Goal: Task Accomplishment & Management: Manage account settings

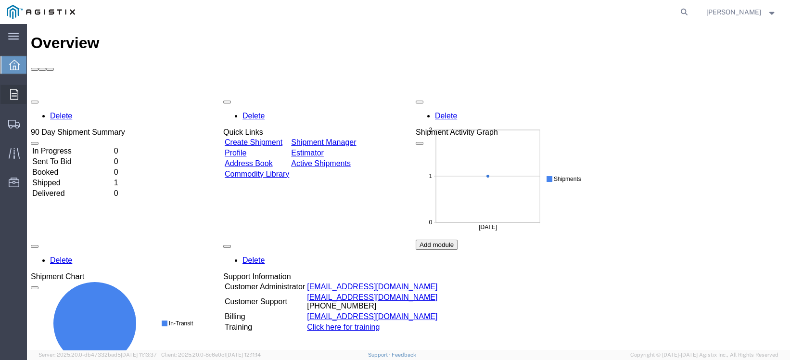
click at [19, 96] on div at bounding box center [13, 94] width 27 height 19
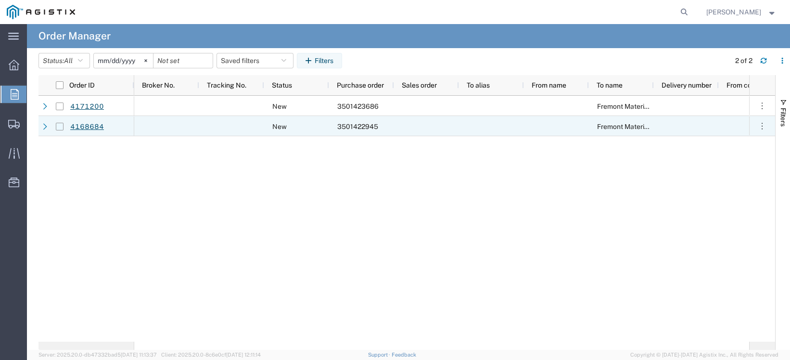
click at [61, 125] on input "Press Space to toggle row selection (unchecked)" at bounding box center [60, 127] width 8 height 8
checkbox input "true"
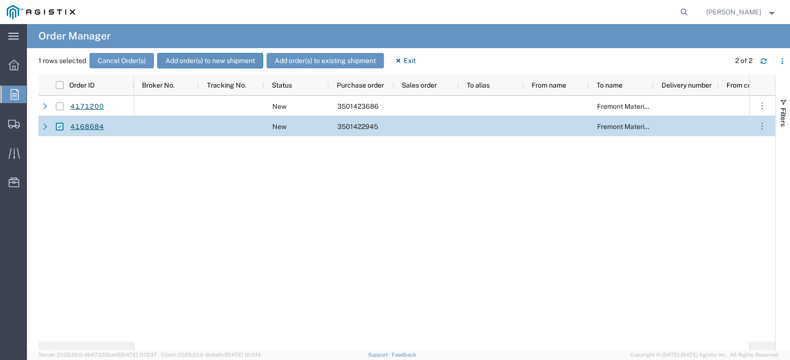
click at [193, 61] on button "Add order(s) to new shipment" at bounding box center [210, 60] width 106 height 15
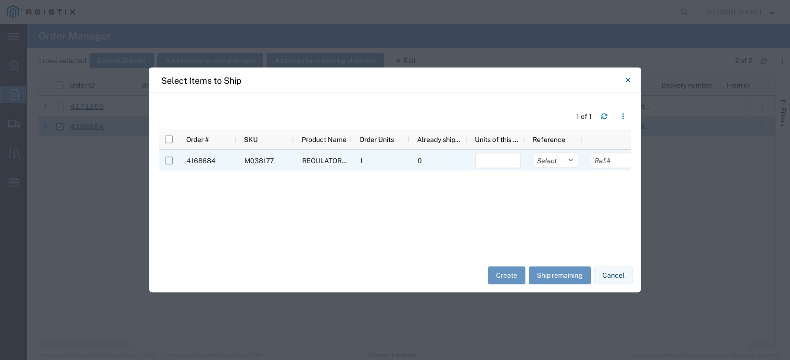
click at [170, 161] on input "Press Space to toggle row selection (unchecked)" at bounding box center [169, 161] width 8 height 8
checkbox input "true"
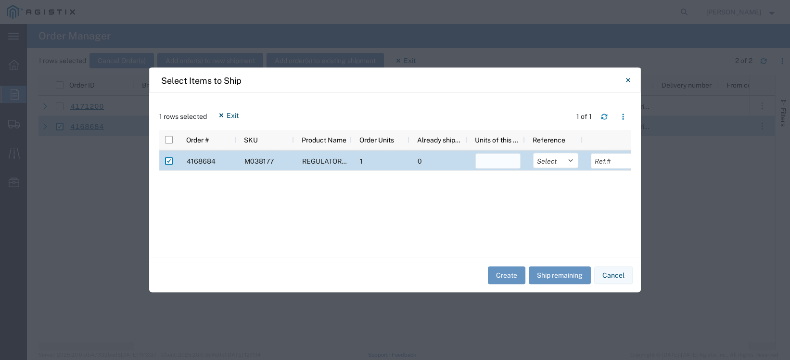
click at [493, 157] on input "number" at bounding box center [497, 161] width 45 height 15
type input "1"
click at [571, 160] on select "Select Purchase Order Delivery Number" at bounding box center [555, 160] width 45 height 15
click at [522, 188] on div "4168684 M038177 REGULATOR GAS 2" 243-RPC 3-15# 1/2" ORF 1 0 1 Select Purchase O…" at bounding box center [395, 195] width 472 height 89
click at [507, 274] on button "Create" at bounding box center [507, 275] width 38 height 18
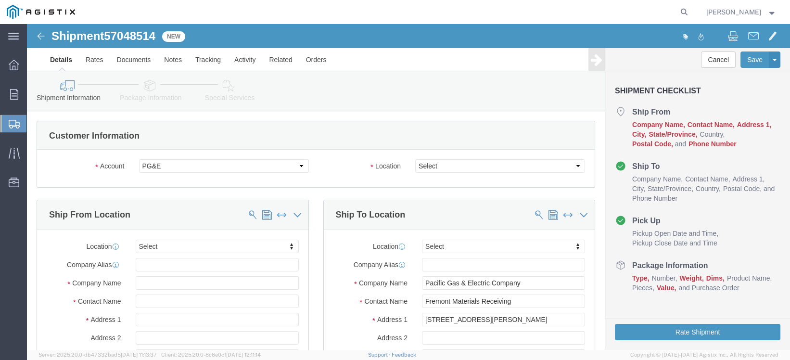
select select
click select "Select PG&E Parliament Capital LLC"
click div "Account Select PG&E Parliament Capital LLC Location Select All Others [GEOGRAPH…"
click select "Select All Others [GEOGRAPHIC_DATA] [GEOGRAPHIC_DATA] [GEOGRAPHIC_DATA] [GEOGRA…"
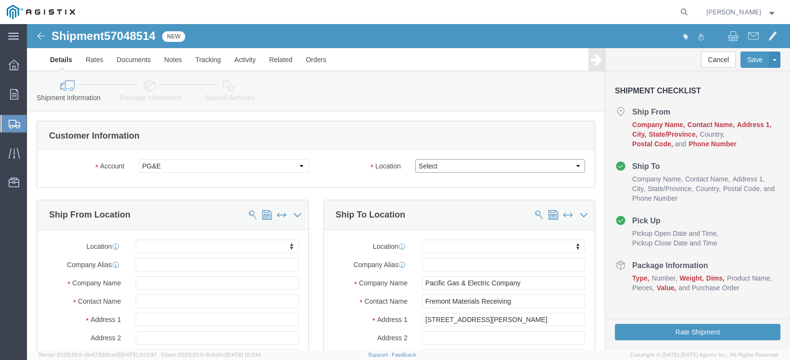
select select "23082"
click select "Select All Others [GEOGRAPHIC_DATA] [GEOGRAPHIC_DATA] [GEOGRAPHIC_DATA] [GEOGRA…"
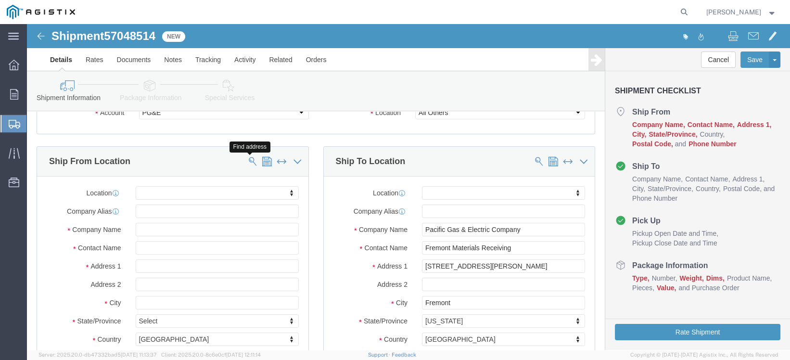
click span
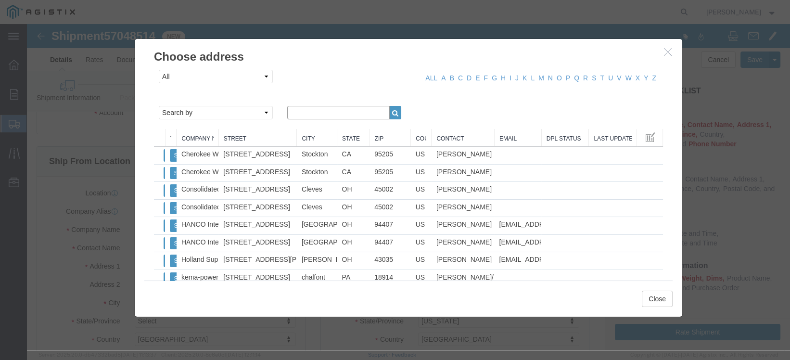
click input "text"
type input "holland"
click icon "button"
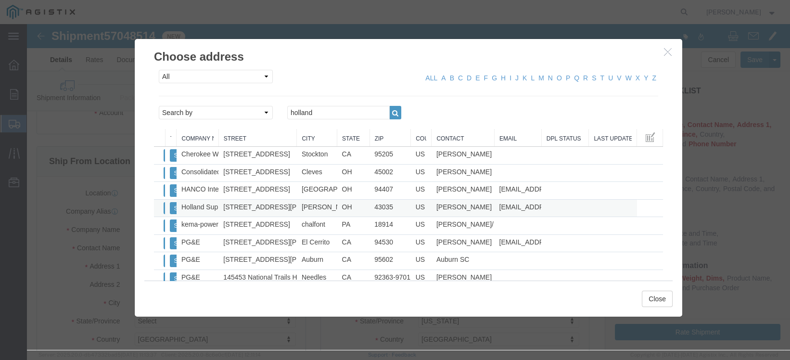
click td "Holland Supply Company"
click button "Select"
select select "OH"
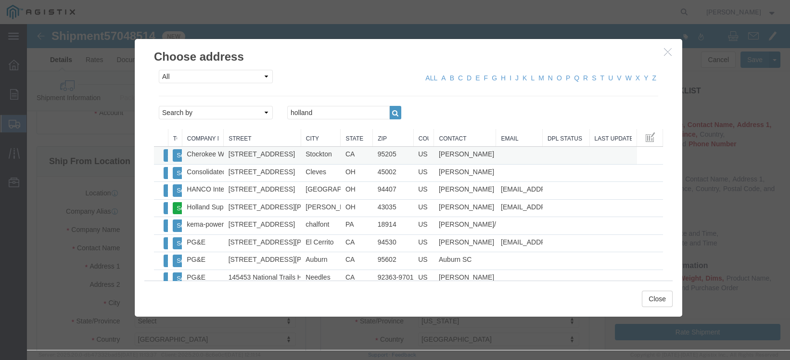
drag, startPoint x: 136, startPoint y: 115, endPoint x: 195, endPoint y: 129, distance: 61.0
click div "From To Company Name Street City State Zip Country Contact Email DPL Status Las…"
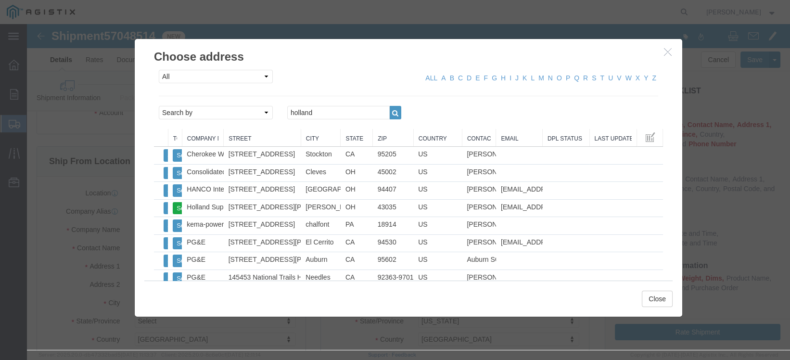
drag, startPoint x: 401, startPoint y: 109, endPoint x: 431, endPoint y: 121, distance: 32.4
click div "From To Company Name Street City State Zip Country Contact Email DPL Status Las…"
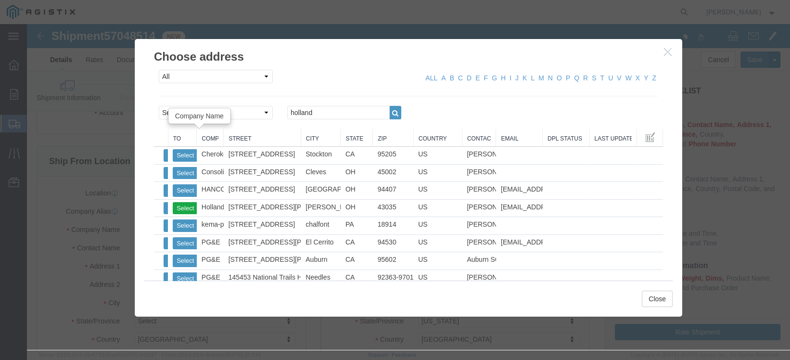
drag, startPoint x: 152, startPoint y: 110, endPoint x: 168, endPoint y: 111, distance: 15.9
click div "From To Company Name Street City State Zip Country Contact Email DPL Status Las…"
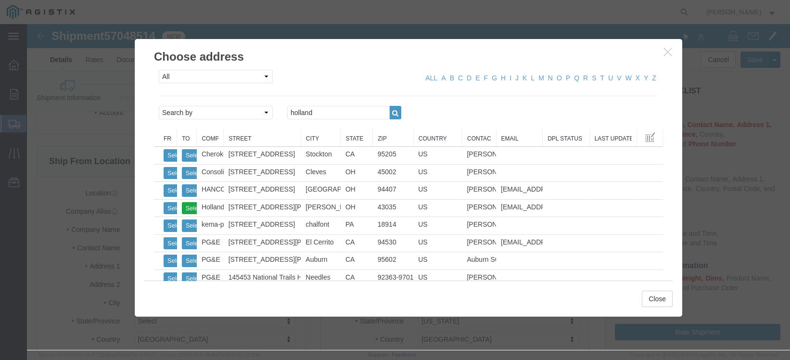
drag, startPoint x: 139, startPoint y: 112, endPoint x: 148, endPoint y: 112, distance: 9.1
click div "From To Company Name Street City State Zip Country Contact Email DPL Status Las…"
click button "Select"
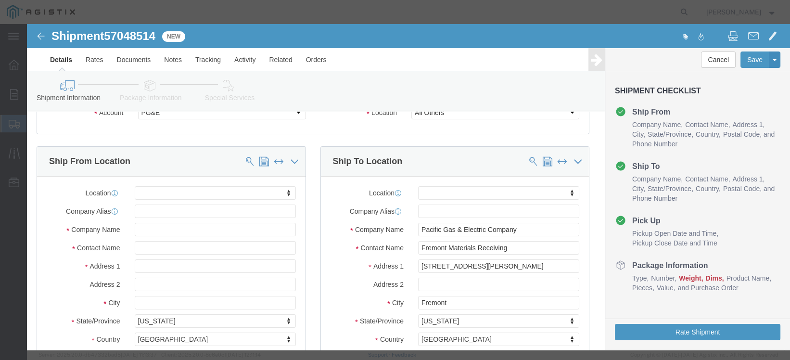
select select "OH"
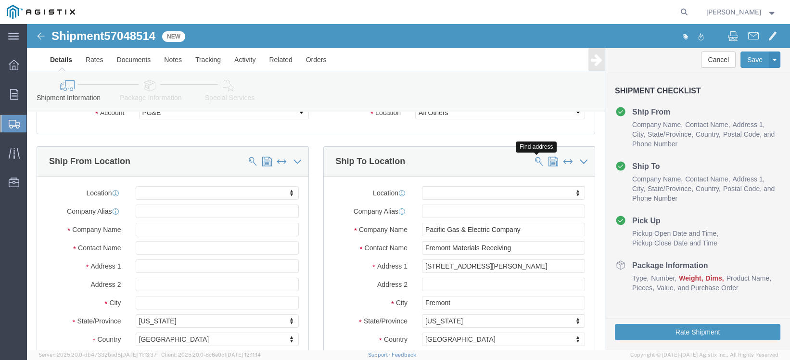
click span
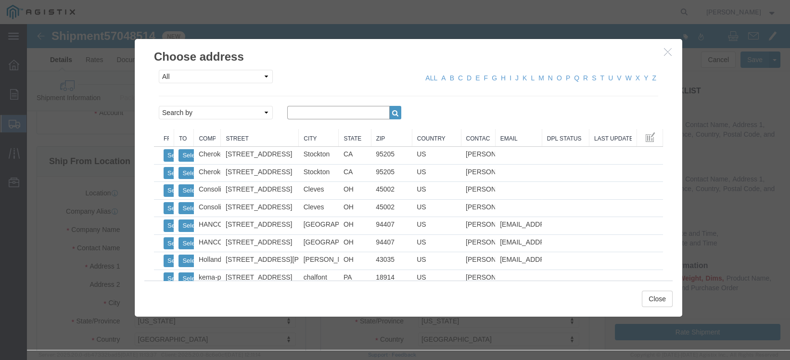
click input "text"
click icon "button"
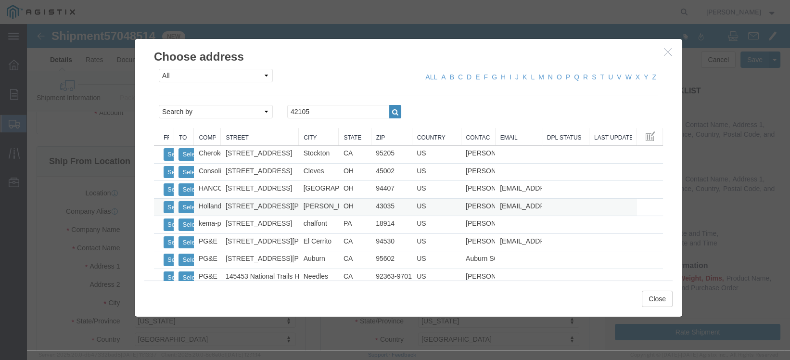
scroll to position [0, 0]
drag, startPoint x: 282, startPoint y: 88, endPoint x: 253, endPoint y: 96, distance: 29.5
click div "All Company Location Other Personal Shared ALL A B C D E F G H I J K L M N O P …"
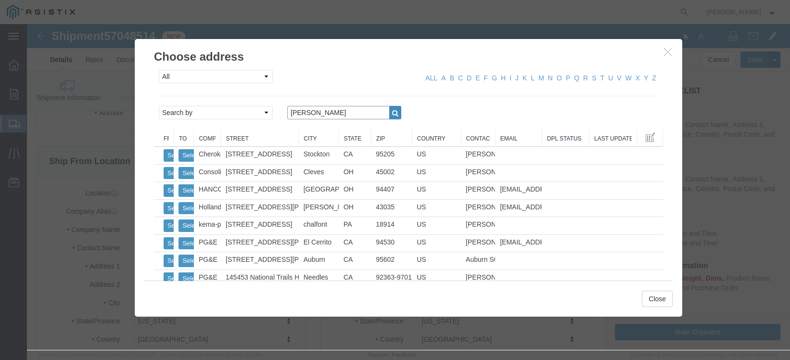
type input "[PERSON_NAME]"
click icon "button"
click link "City"
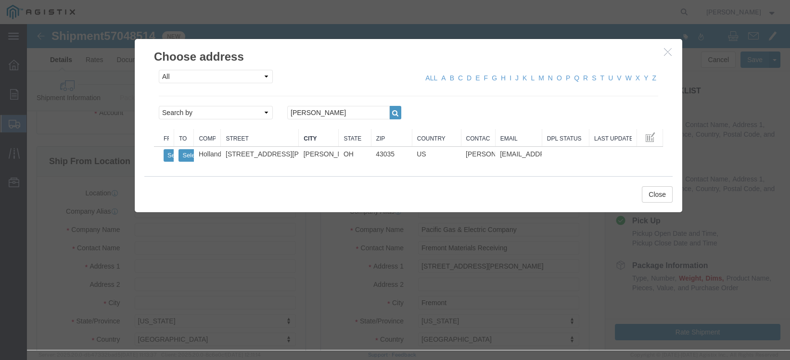
click link "City"
click icon "button"
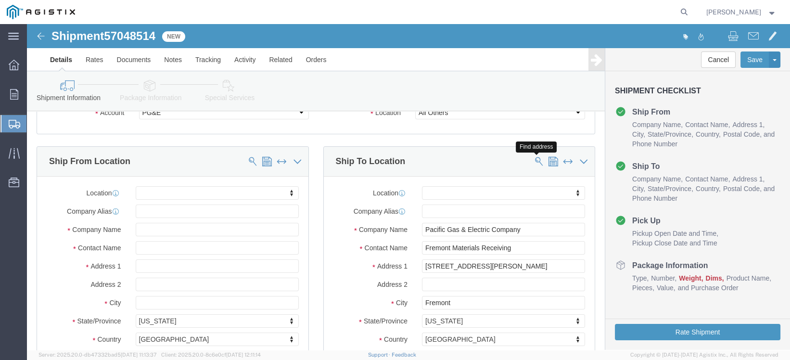
click span
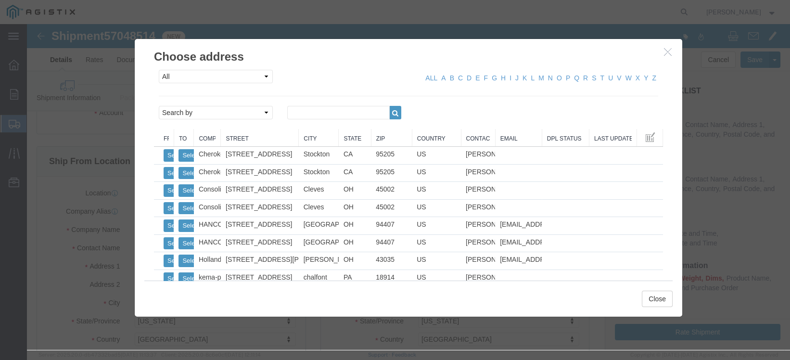
click link "City"
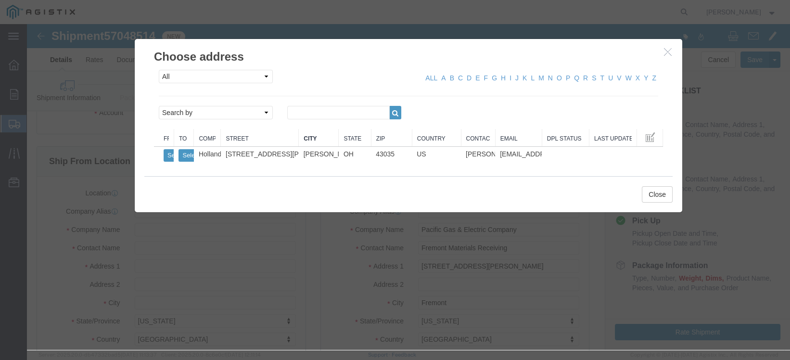
click link "City"
click link "B"
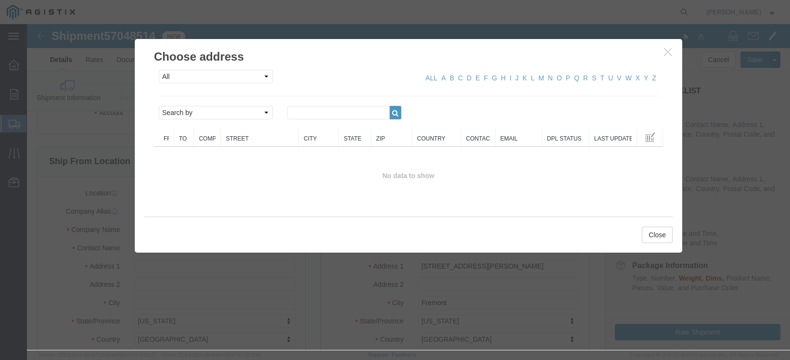
click h3 "Choose address"
click icon "button"
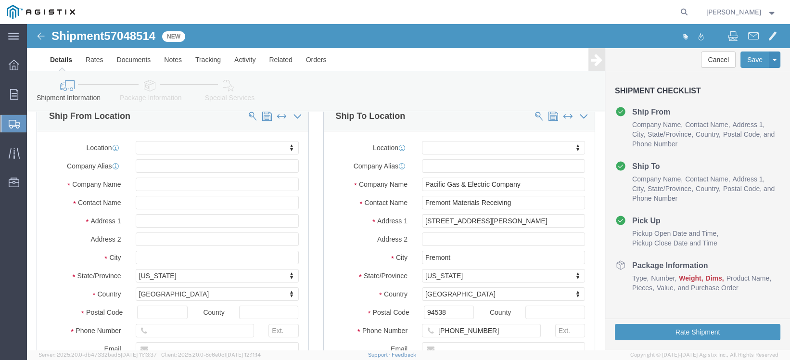
scroll to position [53, 0]
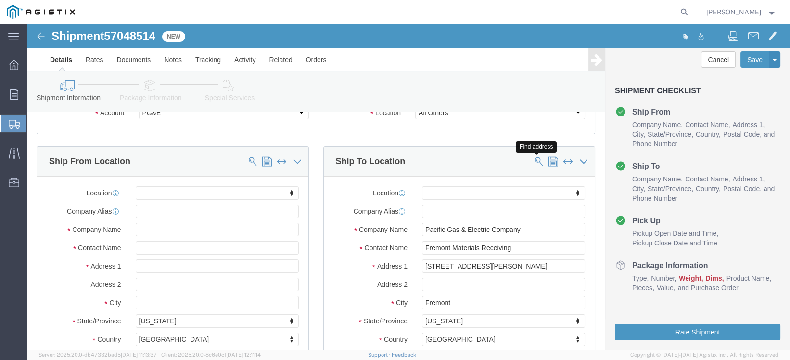
click span
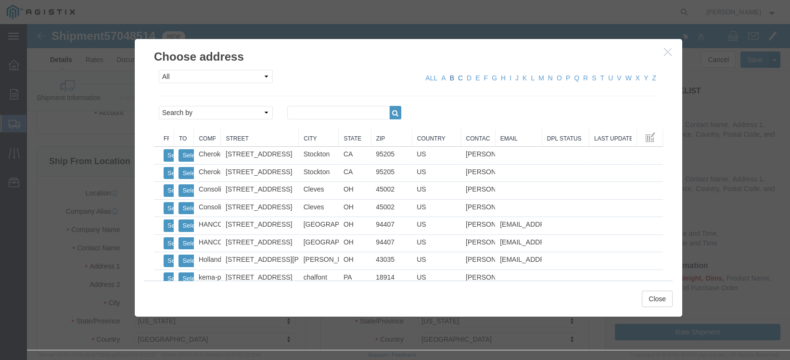
click link "B"
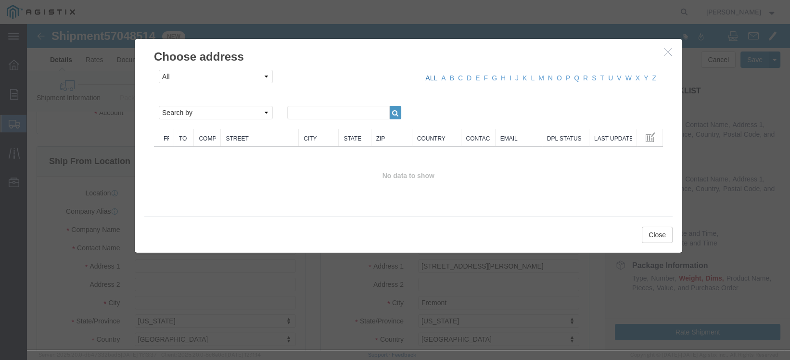
click link "ALL"
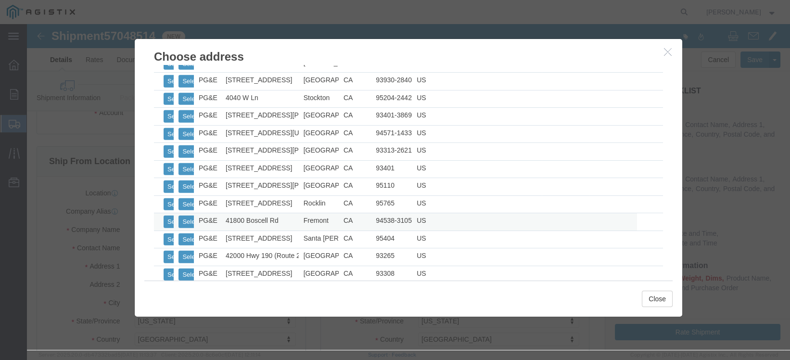
scroll to position [5010, 0]
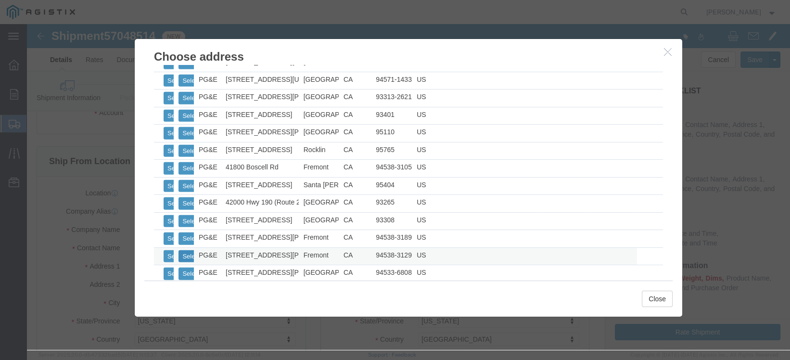
click button "Select"
select select "CA"
click button "Close"
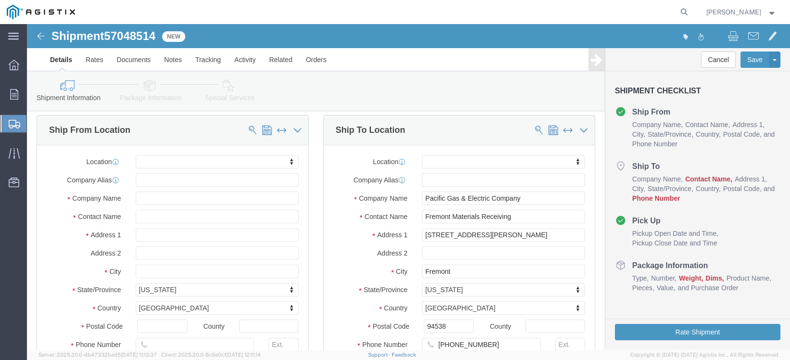
scroll to position [107, 0]
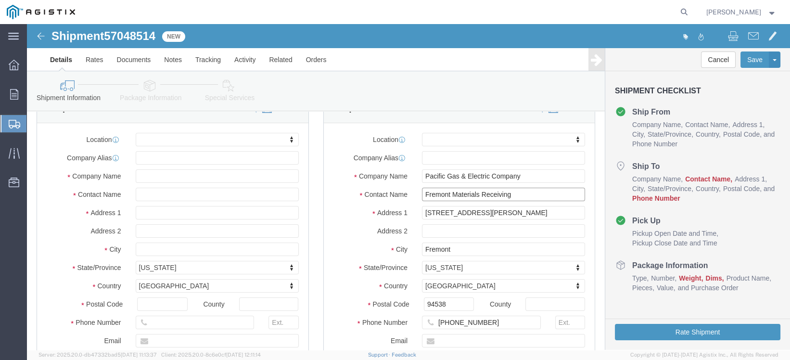
click input "Fremont Materials Receiving"
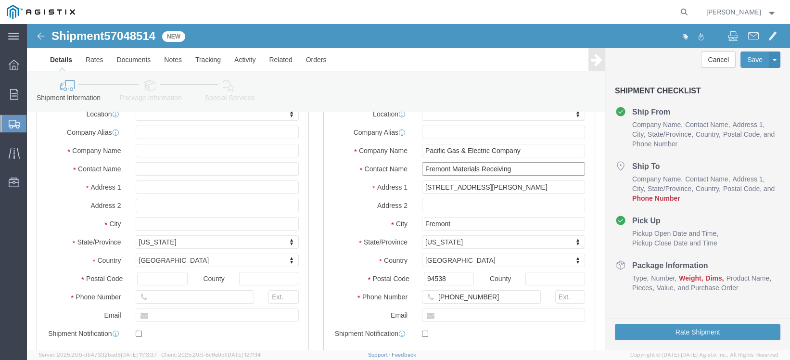
scroll to position [160, 0]
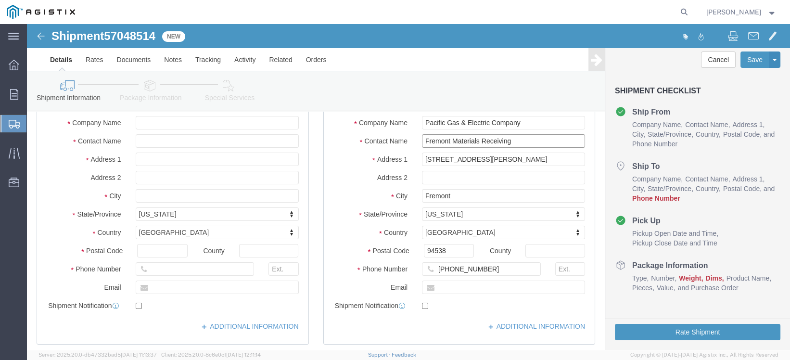
type input "Fremont Materials Receiving"
click input "[STREET_ADDRESS][PERSON_NAME]"
click input "[PHONE_NUMBER]"
click input "4159733000"
click input "415973-3000"
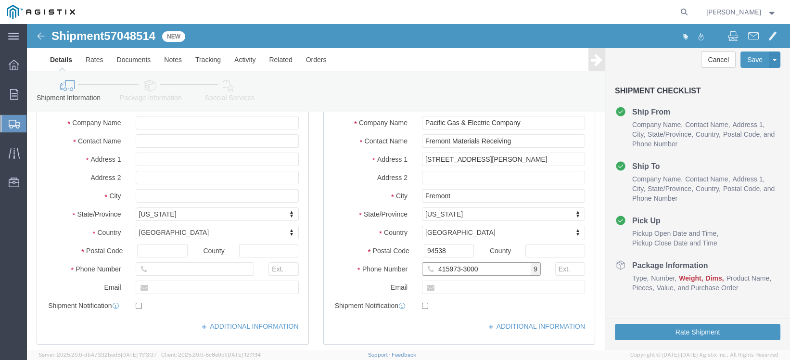
click input "415973-3000"
type input "[PHONE_NUMBER]"
click div "Phone Number [PHONE_NUMBER] 8"
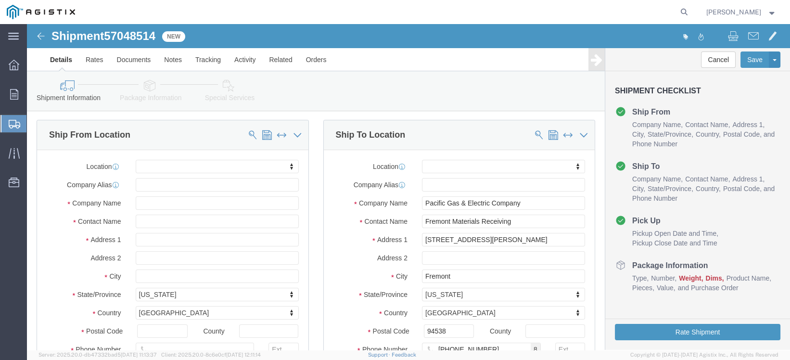
scroll to position [53, 0]
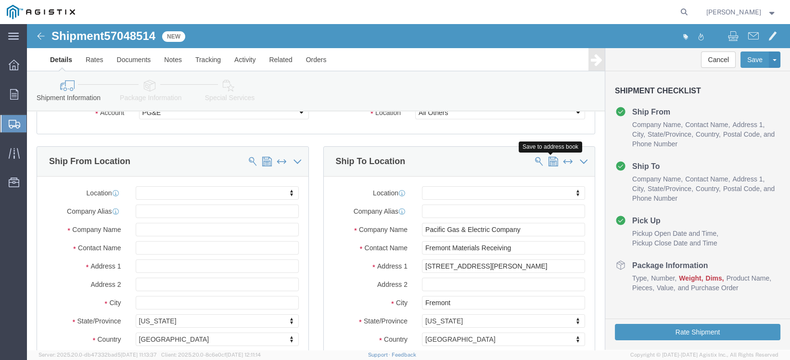
click span
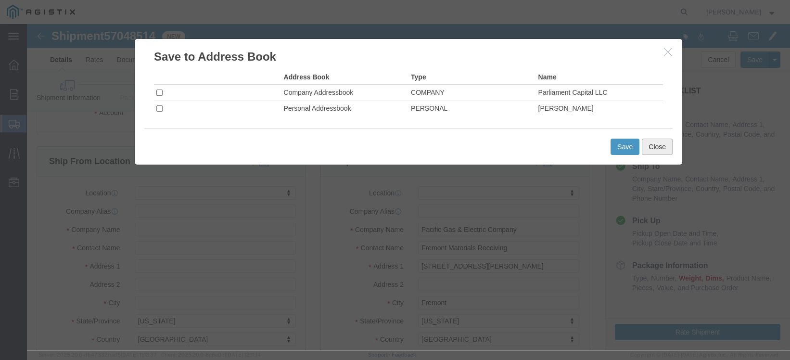
click button "Close"
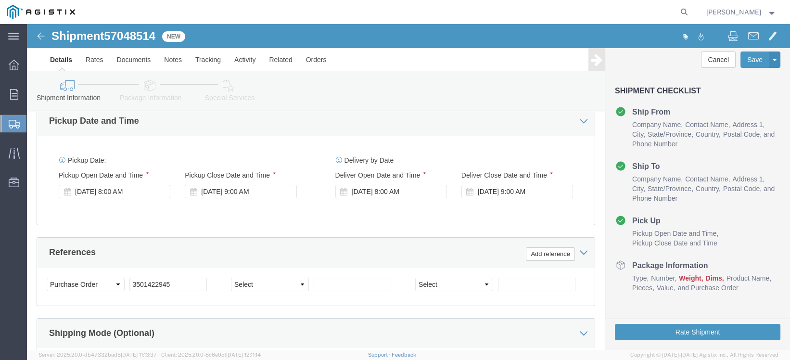
scroll to position [427, 0]
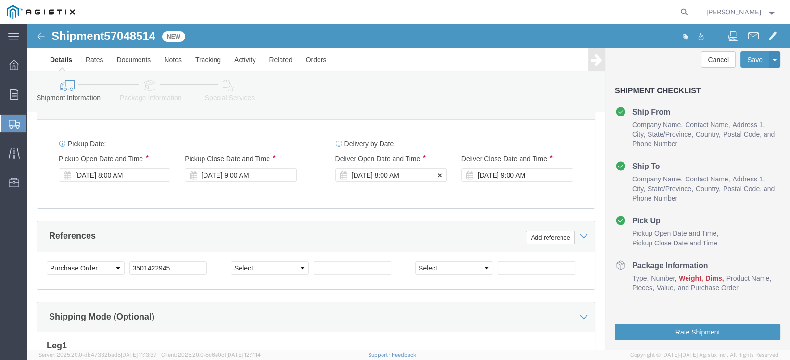
click div "[DATE] 8:00 AM"
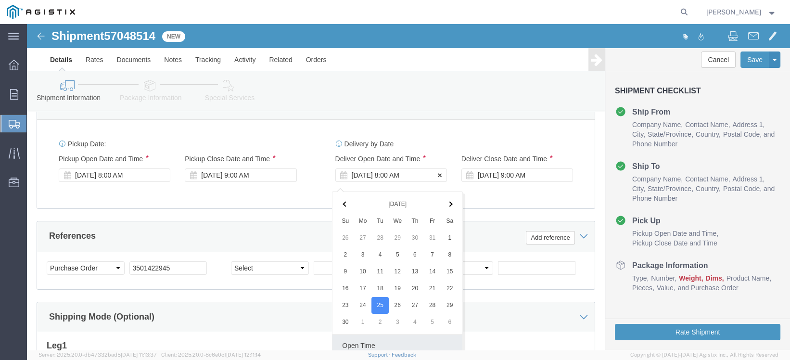
scroll to position [441, 0]
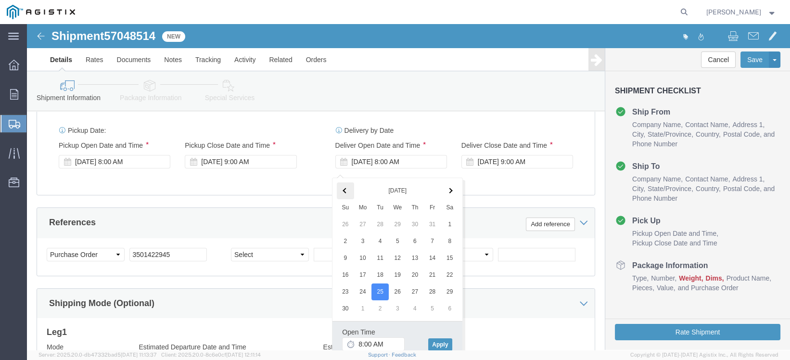
click th
click div "[DATE] 9:00 AM"
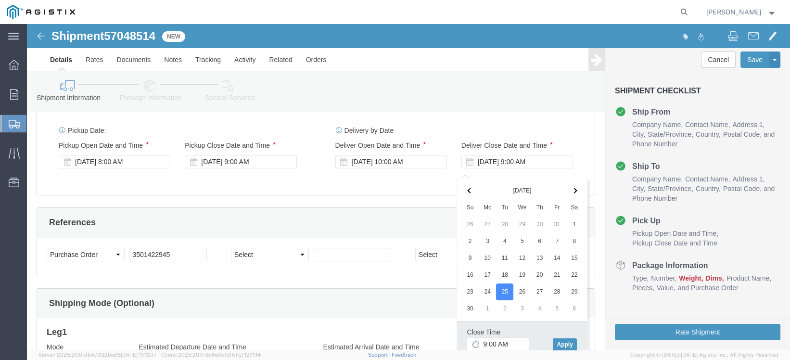
click span
click button "Apply"
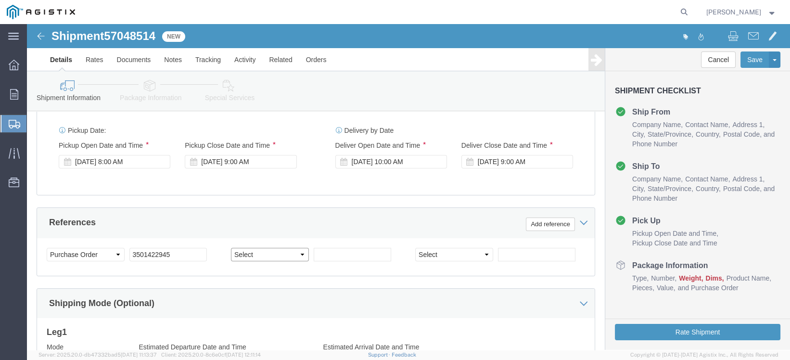
click select "Select Account Type Activity ID Airline Appointment Number ASN Batch Request # …"
select select "SALEORDR"
click select "Select Account Type Activity ID Airline Appointment Number ASN Batch Request # …"
click input "text"
paste input "SO216694"
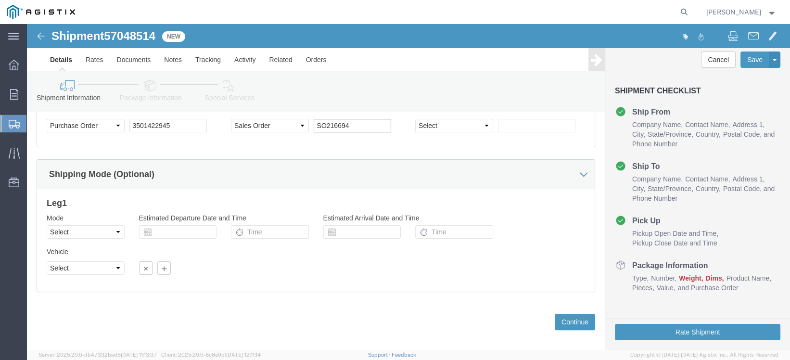
scroll to position [586, 0]
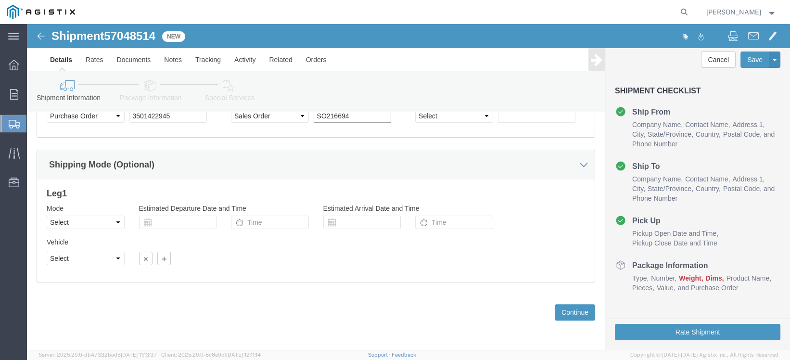
type input "SO216694"
click select "Select Air Less than Truckload Multi-Leg Ocean Freight Rail Small Parcel Truckl…"
select select "SMAL"
click select "Select Air Less than Truckload Multi-Leg Ocean Freight Rail Small Parcel Truckl…"
click input "text"
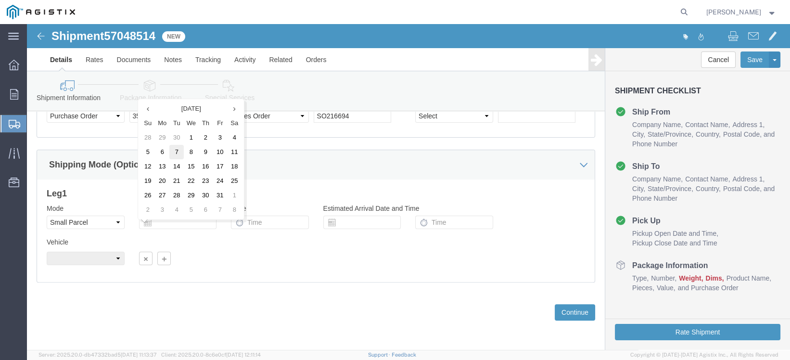
click td "7"
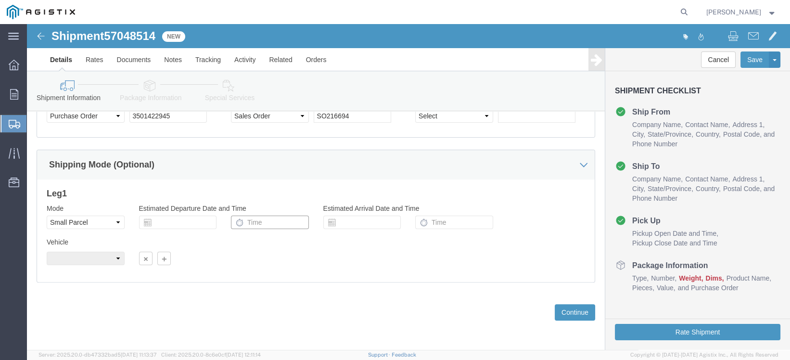
click input "text"
type input "10:00 AM"
click input "text"
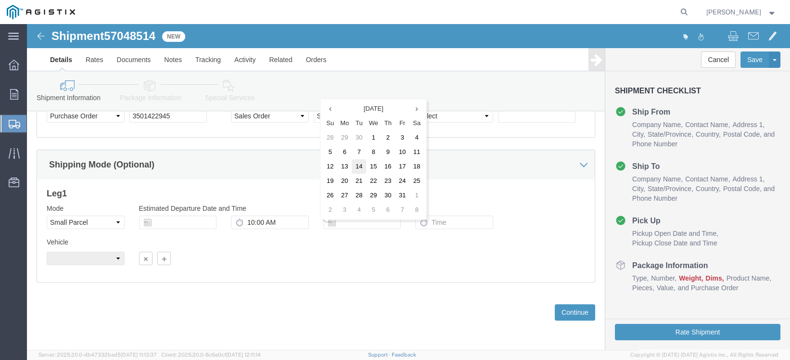
click td "14"
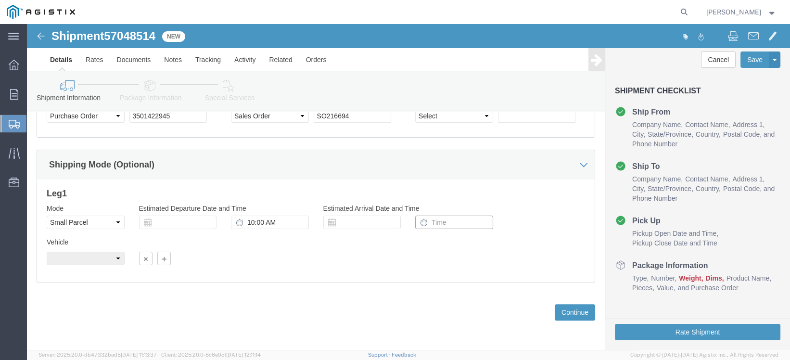
click input "text"
type input "4:00 pm"
click div "Leg 1 Mode Select Air Less than Truckload Multi-Leg Ocean Freight Rail Small Pa…"
click button "Continue"
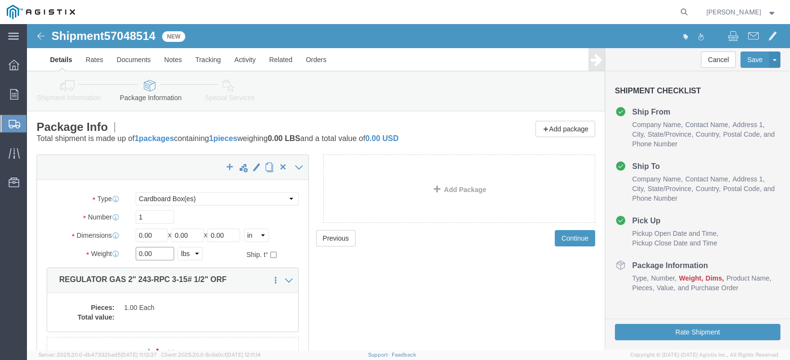
click input "0.00"
type input "20.00"
click input "0.00"
type input "16.00"
click input "0.00"
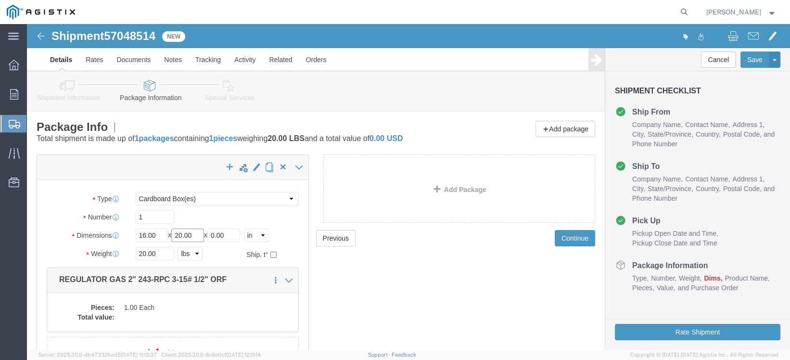
type input "20.00"
click input "0.00"
type input "16.00"
click div "1"
click button "Continue"
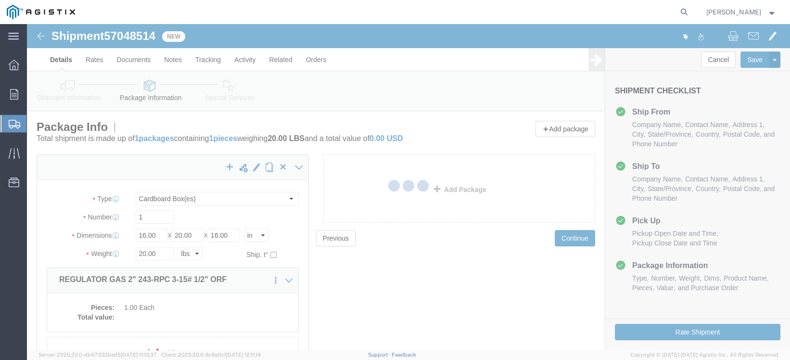
select select
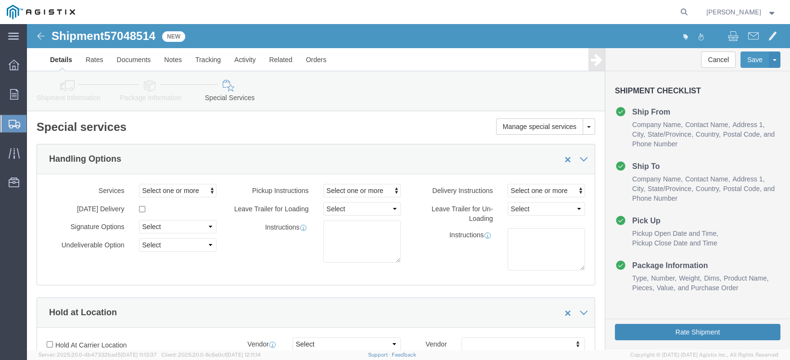
click button "Rate Shipment"
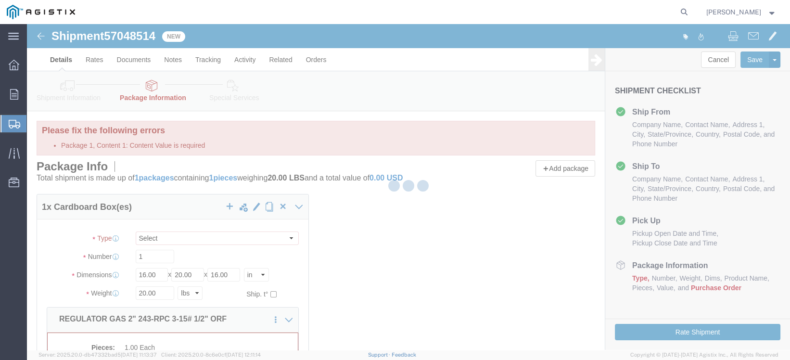
select select "CBOX"
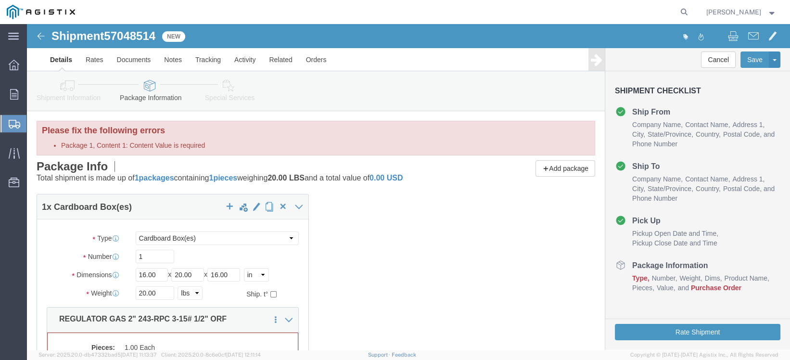
scroll to position [53, 0]
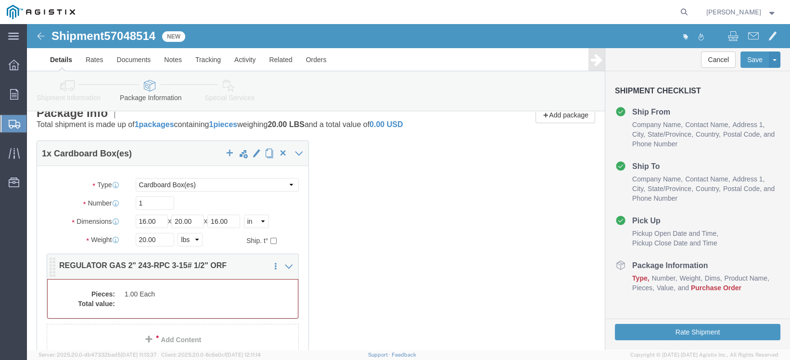
click dd
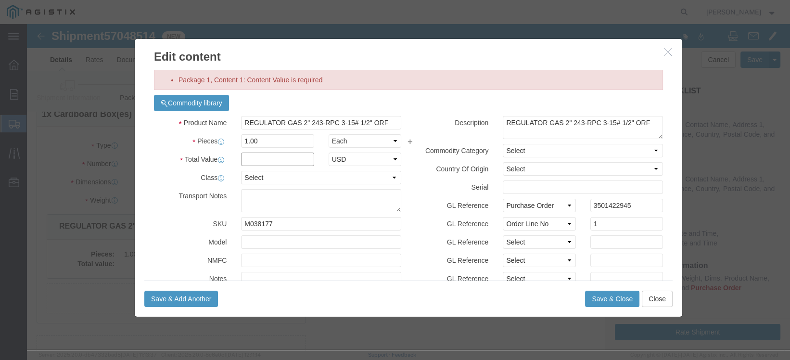
click input "text"
type input "1,279.03"
click button "Save & Close"
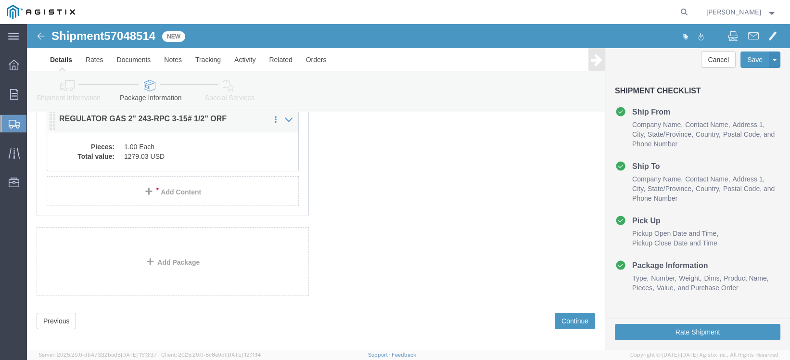
scroll to position [169, 0]
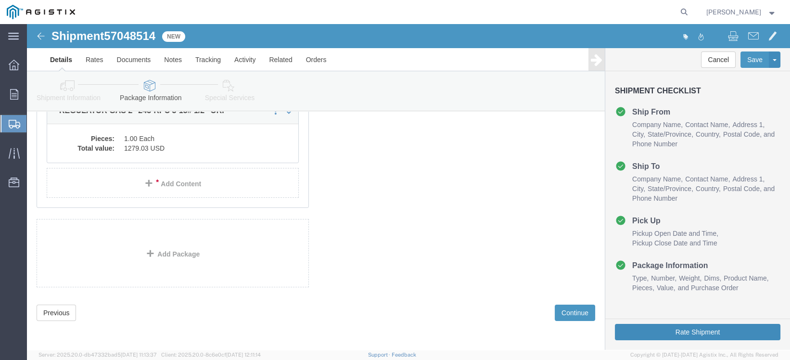
click button "Rate Shipment"
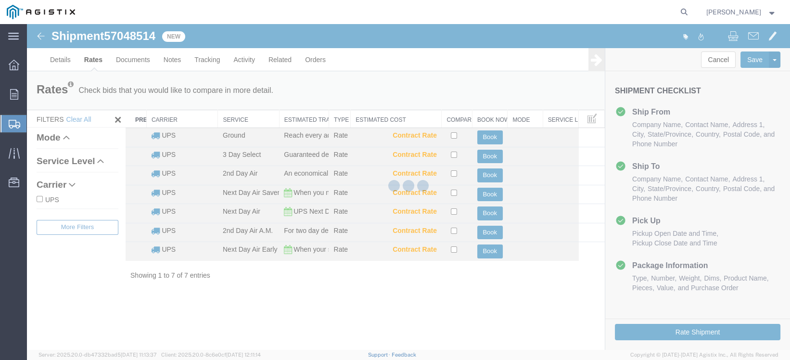
scroll to position [0, 0]
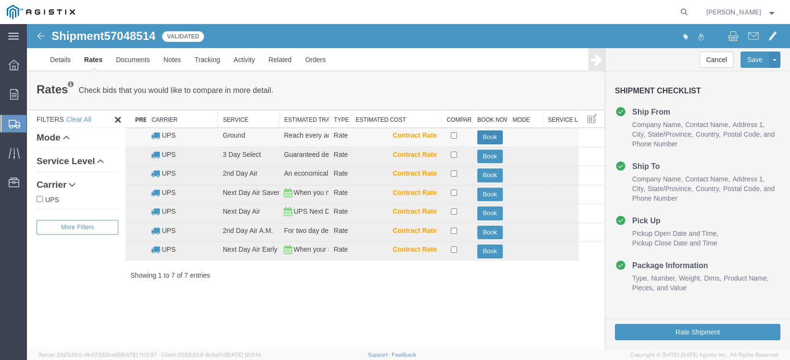
click at [495, 137] on button "Book" at bounding box center [490, 137] width 26 height 14
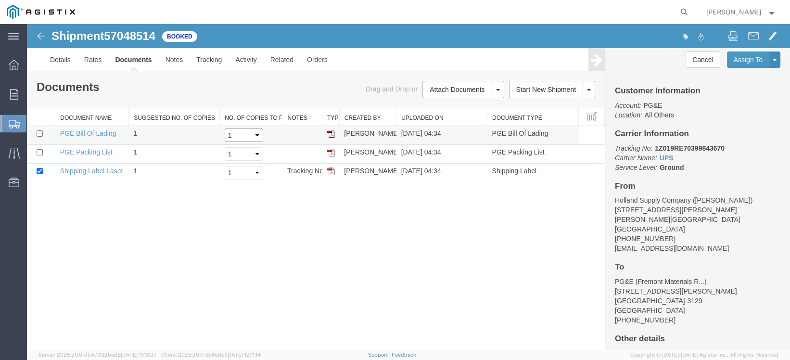
click at [259, 134] on select "Select 1 2 3 4 5" at bounding box center [244, 134] width 38 height 13
select select "2"
click at [225, 128] on select "Select 1 2 3 4 5" at bounding box center [244, 134] width 38 height 13
click at [256, 154] on select "Select 1 2 3 4 5" at bounding box center [244, 153] width 38 height 13
select select "2"
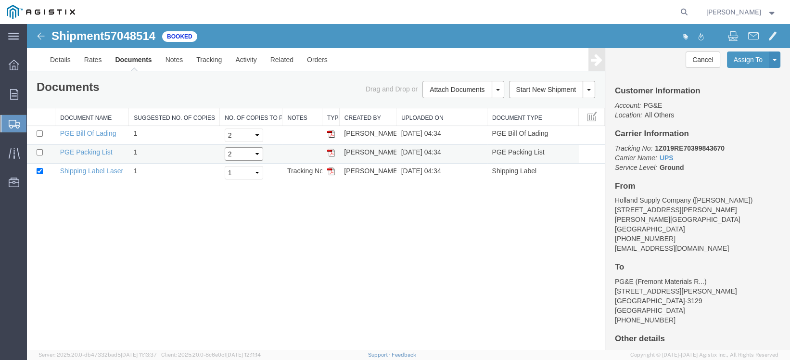
click at [225, 147] on select "Select 1 2 3 4 5" at bounding box center [244, 153] width 38 height 13
click at [254, 170] on select "Select 1 2 3 4 5" at bounding box center [244, 172] width 38 height 13
select select "2"
click at [225, 166] on select "Select 1 2 3 4 5" at bounding box center [244, 172] width 38 height 13
click at [40, 132] on input "checkbox" at bounding box center [40, 133] width 6 height 6
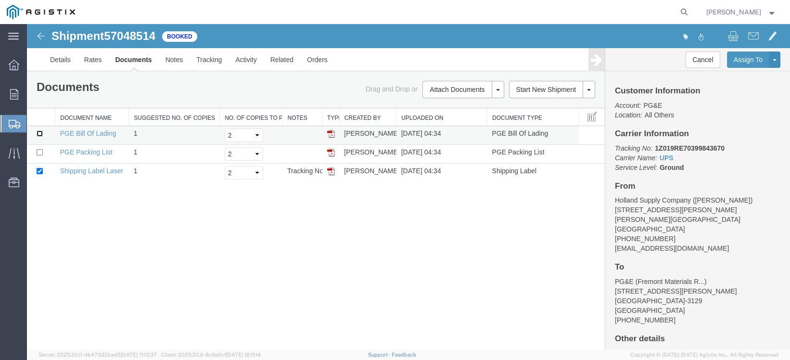
checkbox input "true"
click at [38, 151] on input "checkbox" at bounding box center [40, 152] width 6 height 6
checkbox input "true"
click at [331, 132] on img at bounding box center [331, 134] width 8 height 8
click at [329, 152] on img at bounding box center [331, 153] width 8 height 8
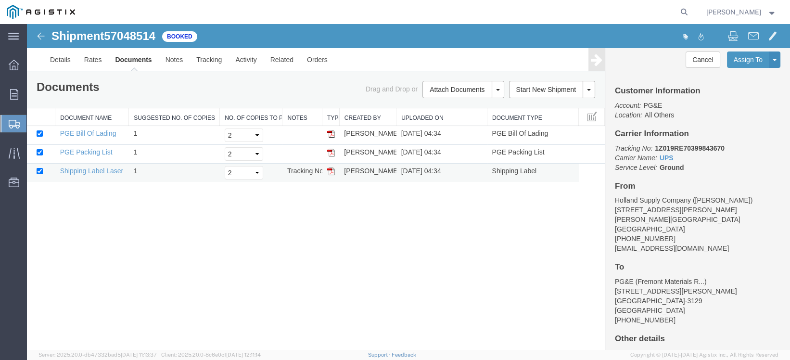
click at [331, 170] on img at bounding box center [331, 171] width 8 height 8
click at [774, 56] on button at bounding box center [775, 59] width 12 height 16
click at [657, 62] on div "Cancel Assign To Clone Shipment Save As Template" at bounding box center [697, 59] width 185 height 23
click at [170, 58] on link "Notes" at bounding box center [174, 59] width 31 height 23
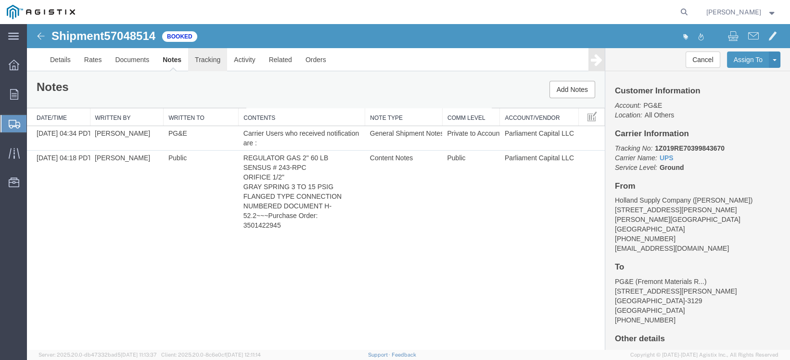
click at [208, 61] on link "Tracking" at bounding box center [207, 59] width 39 height 23
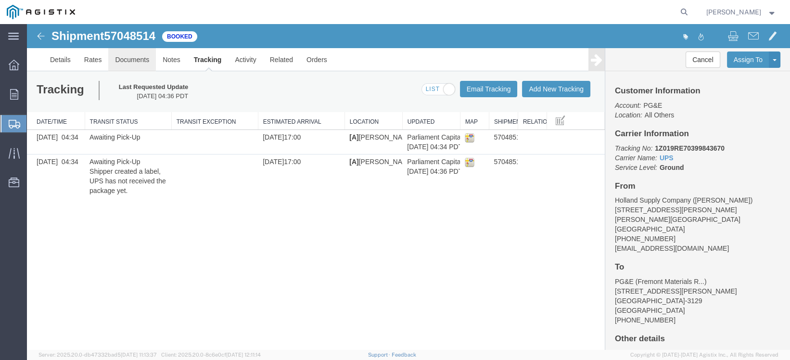
click at [124, 61] on link "Documents" at bounding box center [132, 59] width 48 height 23
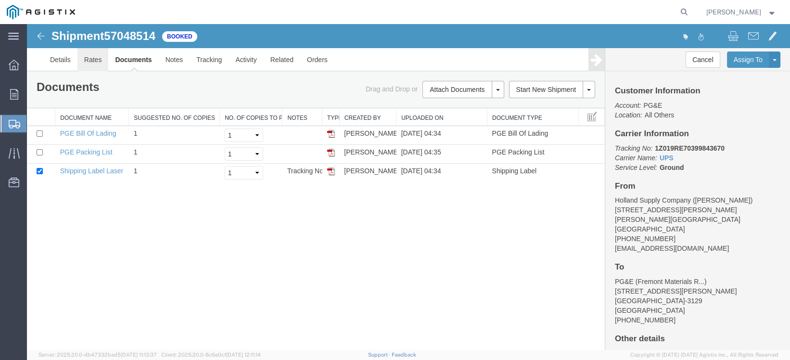
click at [94, 63] on link "Rates" at bounding box center [92, 59] width 31 height 23
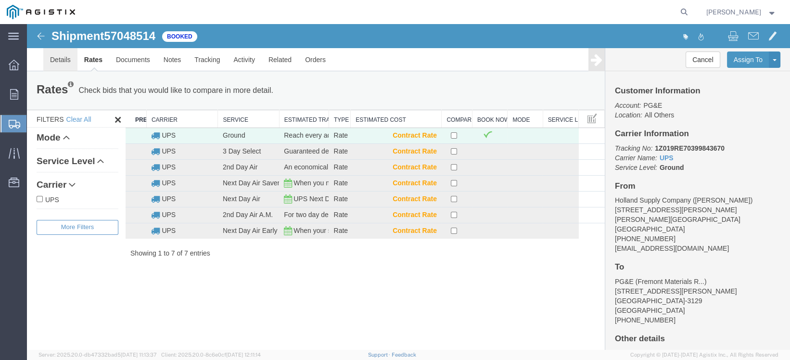
click at [56, 61] on link "Details" at bounding box center [60, 59] width 34 height 23
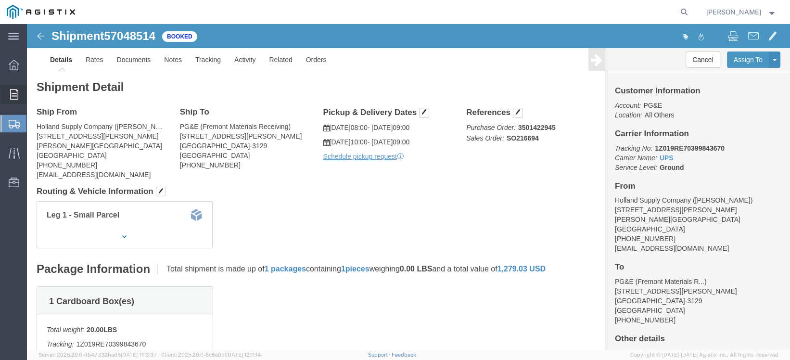
click at [16, 94] on icon at bounding box center [14, 94] width 8 height 11
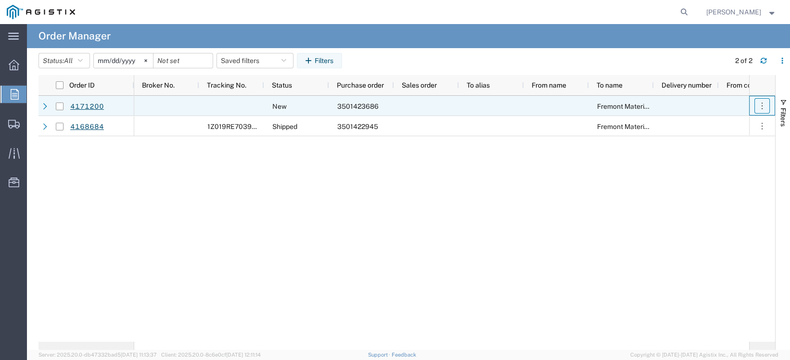
click at [765, 102] on icon "button" at bounding box center [762, 106] width 10 height 10
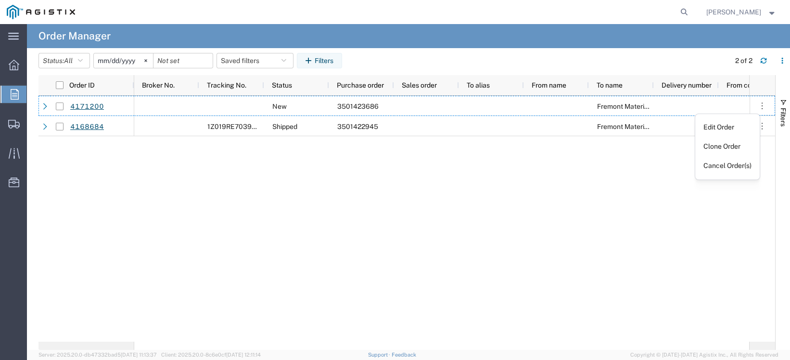
click at [442, 183] on div "New 3501423686 Fremont Materials Receiving 1Z019RE70399843670 Shipped 350142294…" at bounding box center [441, 219] width 615 height 246
click at [255, 219] on div "New 3501423686 Fremont Materials Receiving 1Z019RE70399843670 Shipped 350142294…" at bounding box center [441, 219] width 615 height 246
